Goal: Transaction & Acquisition: Purchase product/service

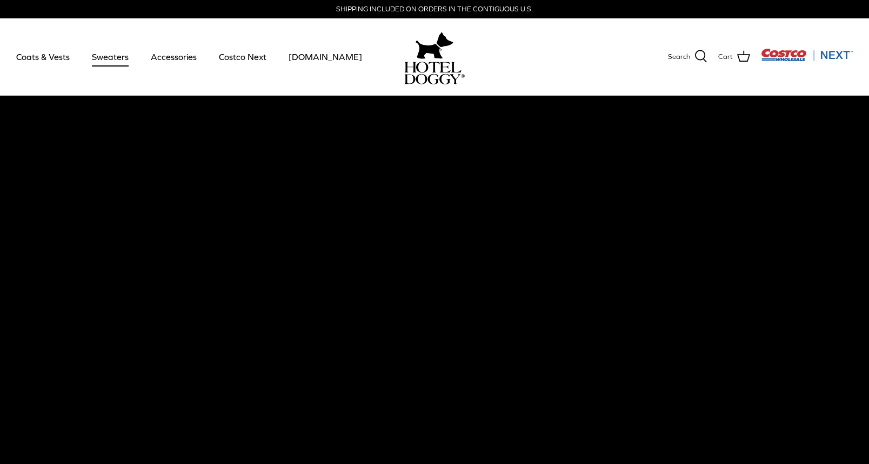
click at [107, 58] on link "Sweaters" at bounding box center [110, 56] width 56 height 37
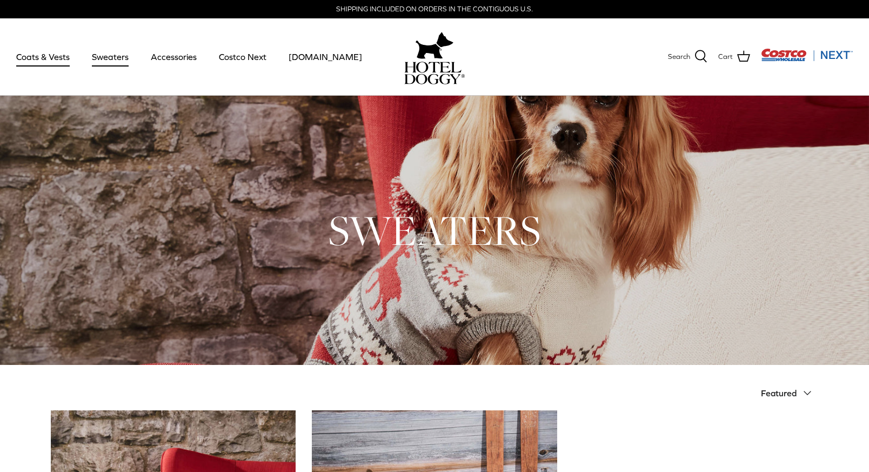
click at [56, 55] on link "Coats & Vests" at bounding box center [42, 56] width 73 height 37
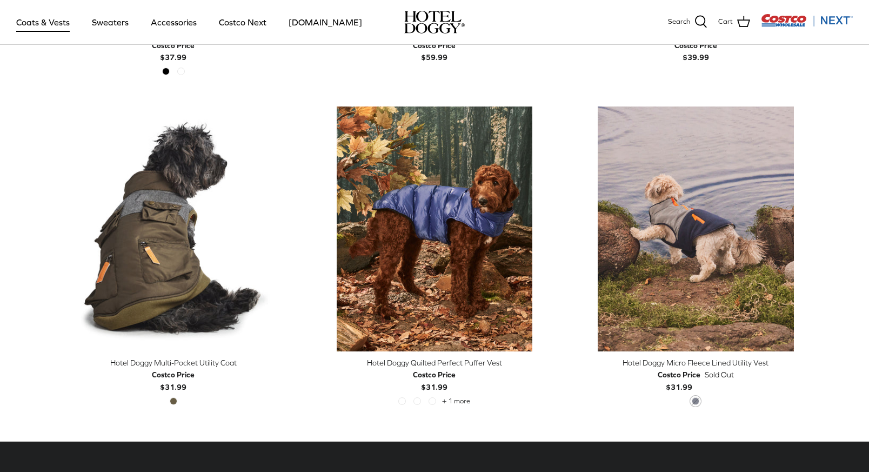
scroll to position [2216, 0]
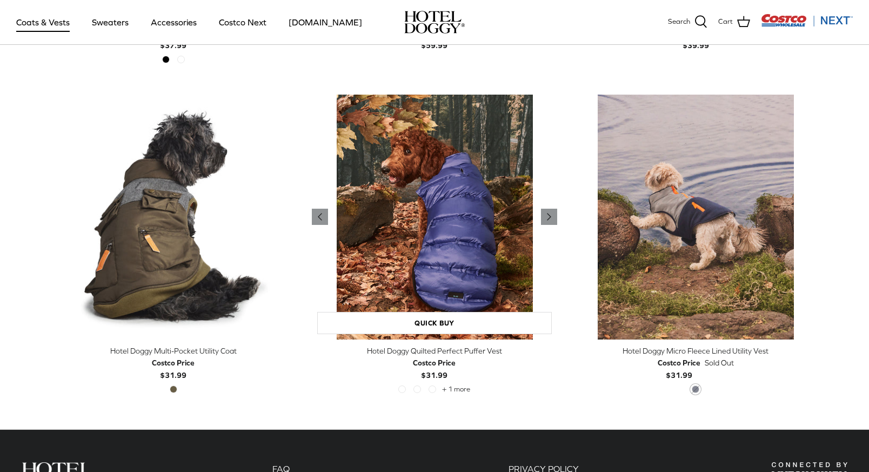
click at [458, 260] on img "Hotel Doggy Quilted Perfect Puffer Vest" at bounding box center [434, 217] width 245 height 245
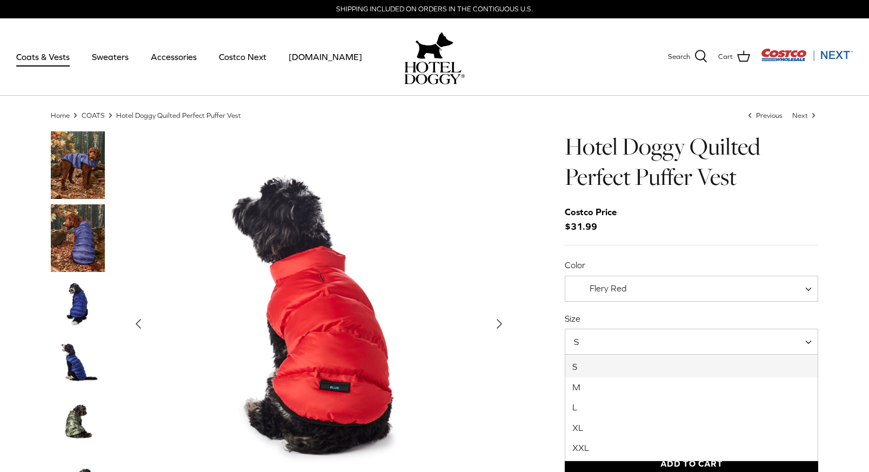
click at [649, 338] on span "S" at bounding box center [692, 342] width 254 height 26
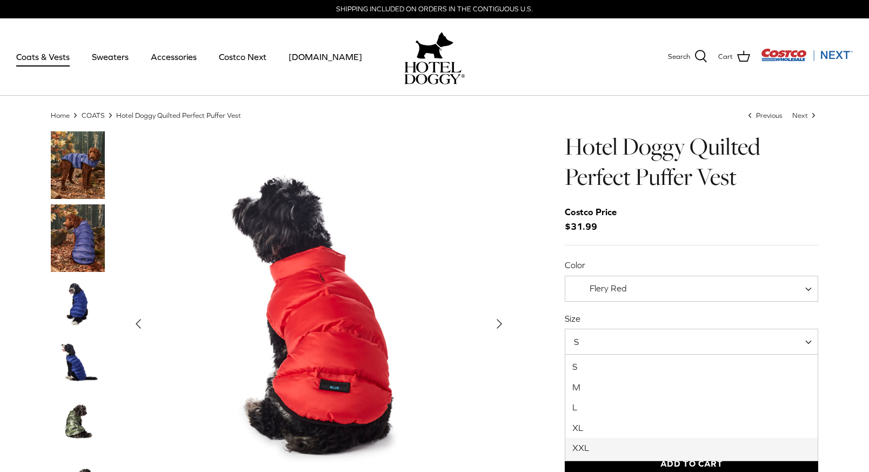
select select "XXL"
